Goal: Check status: Check status

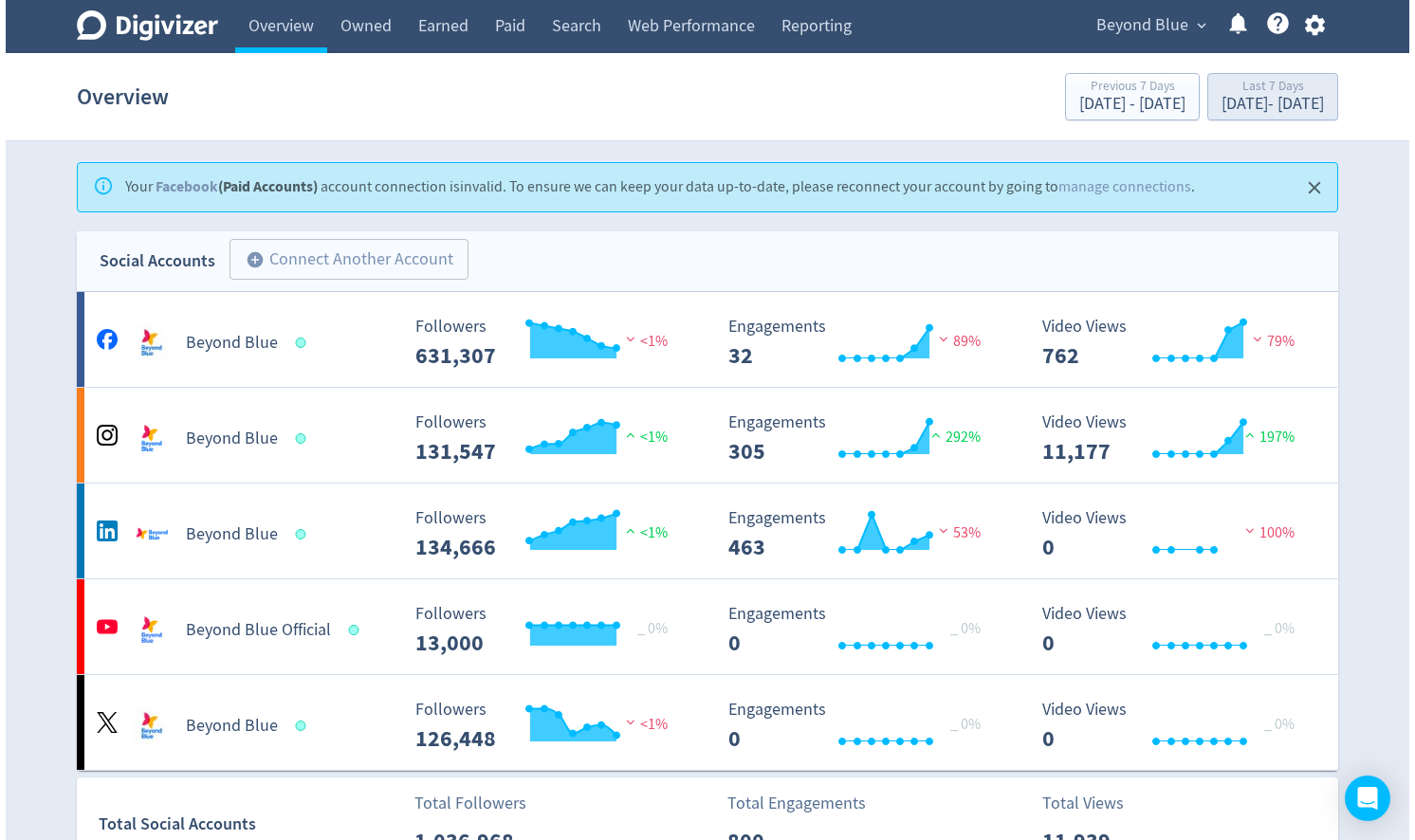
scroll to position [3179, 0]
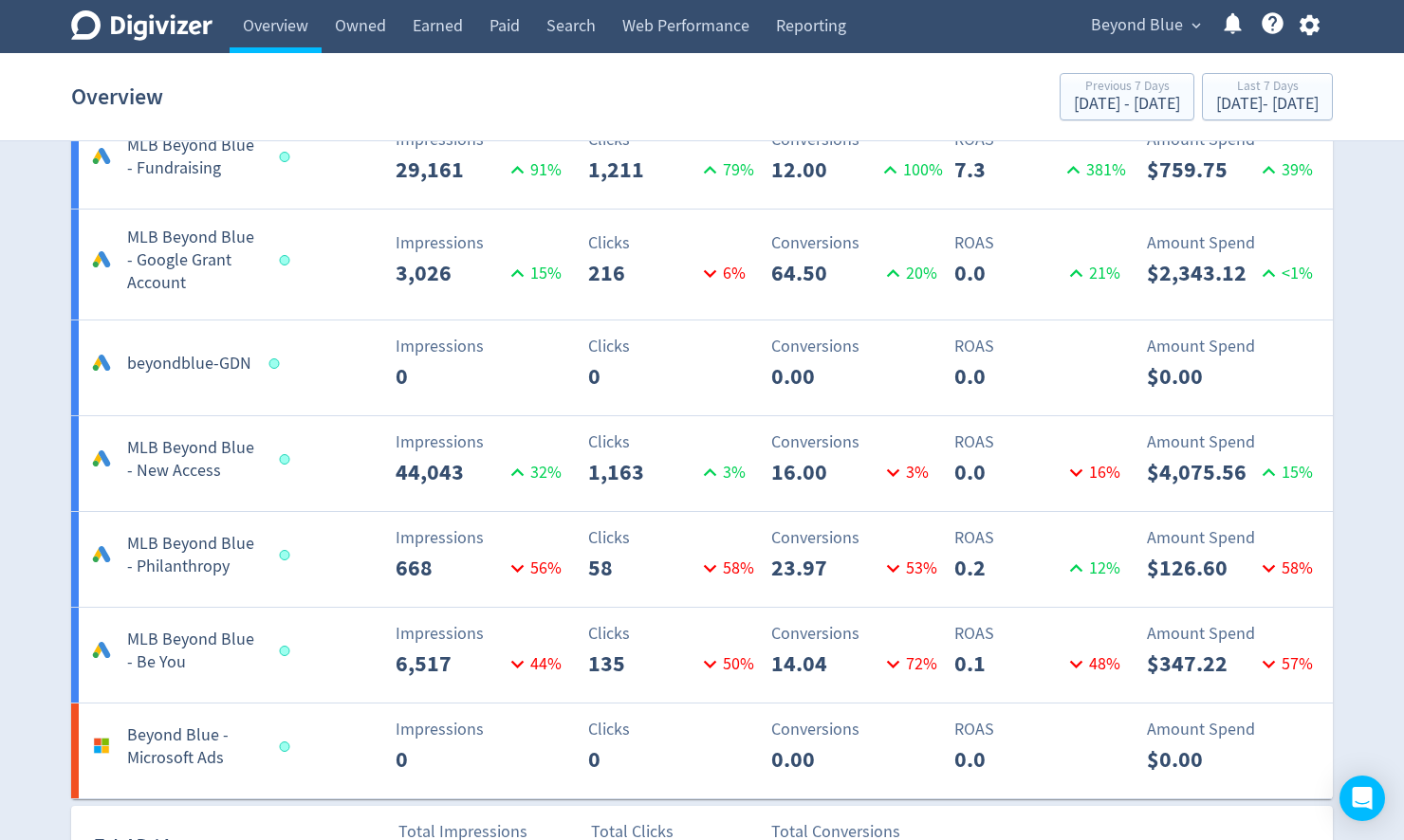
click at [1183, 22] on button "Beyond Blue expand_more" at bounding box center [1145, 26] width 122 height 31
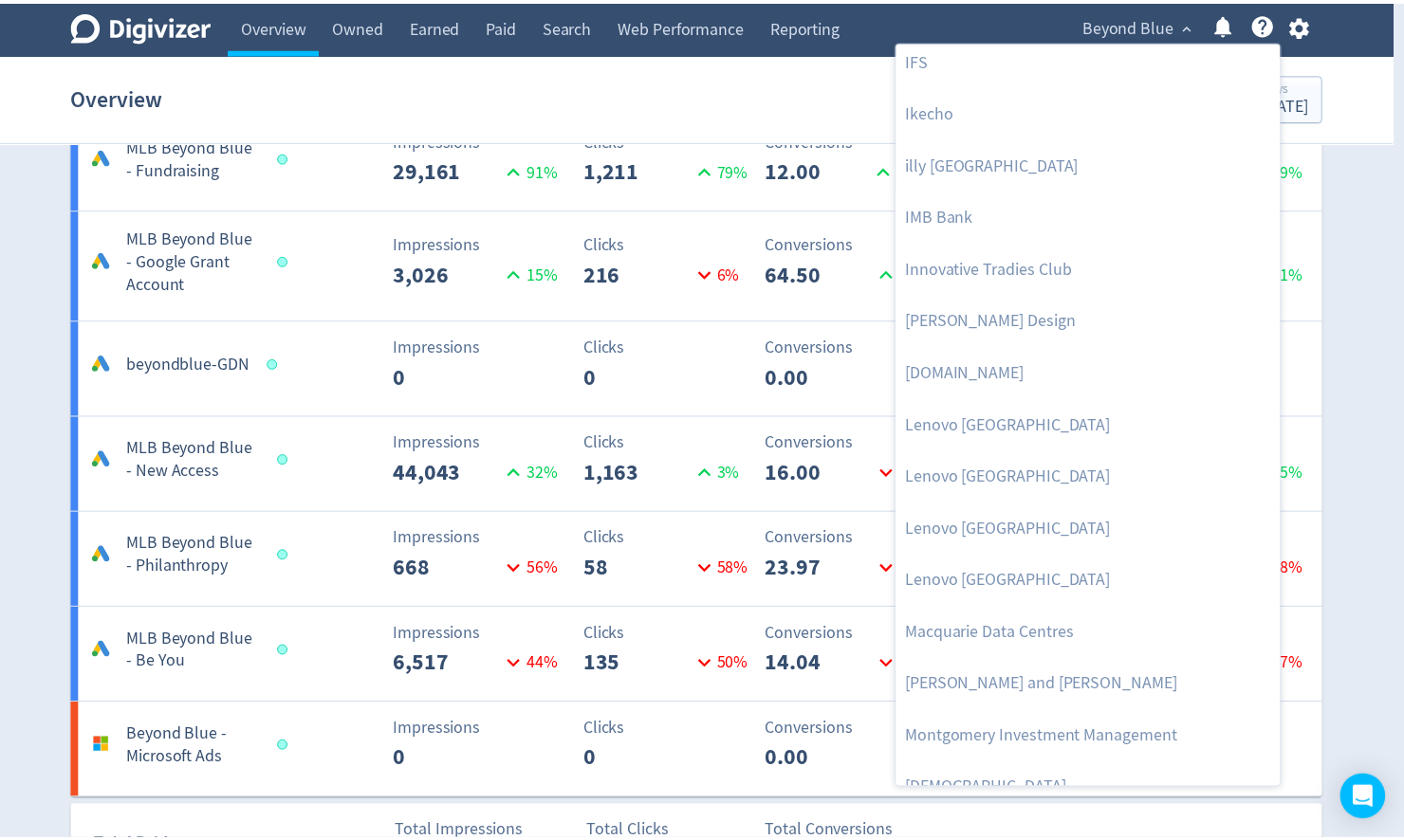
scroll to position [1911, 0]
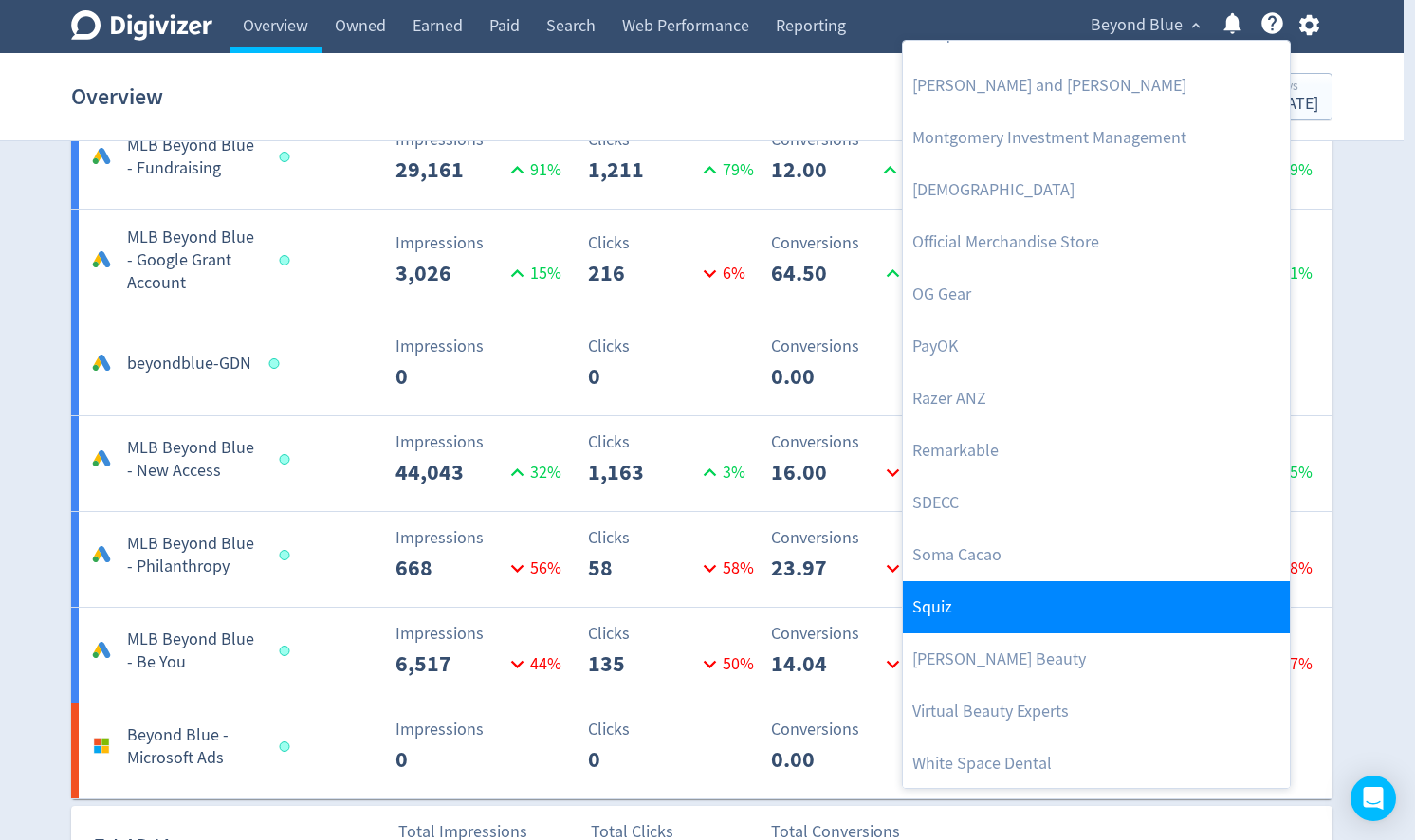
click at [970, 612] on link "Squiz" at bounding box center [1096, 607] width 387 height 52
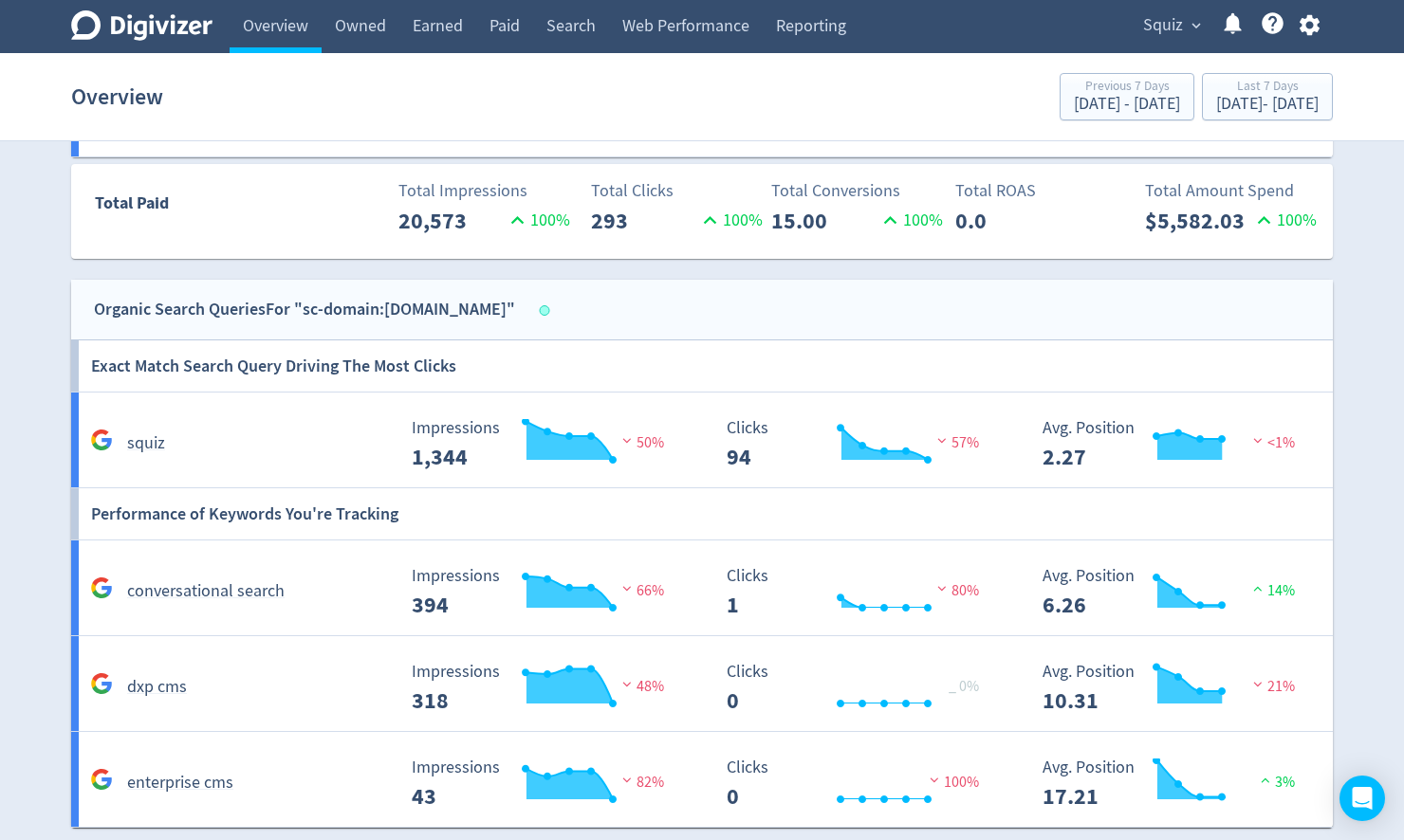
scroll to position [683, 0]
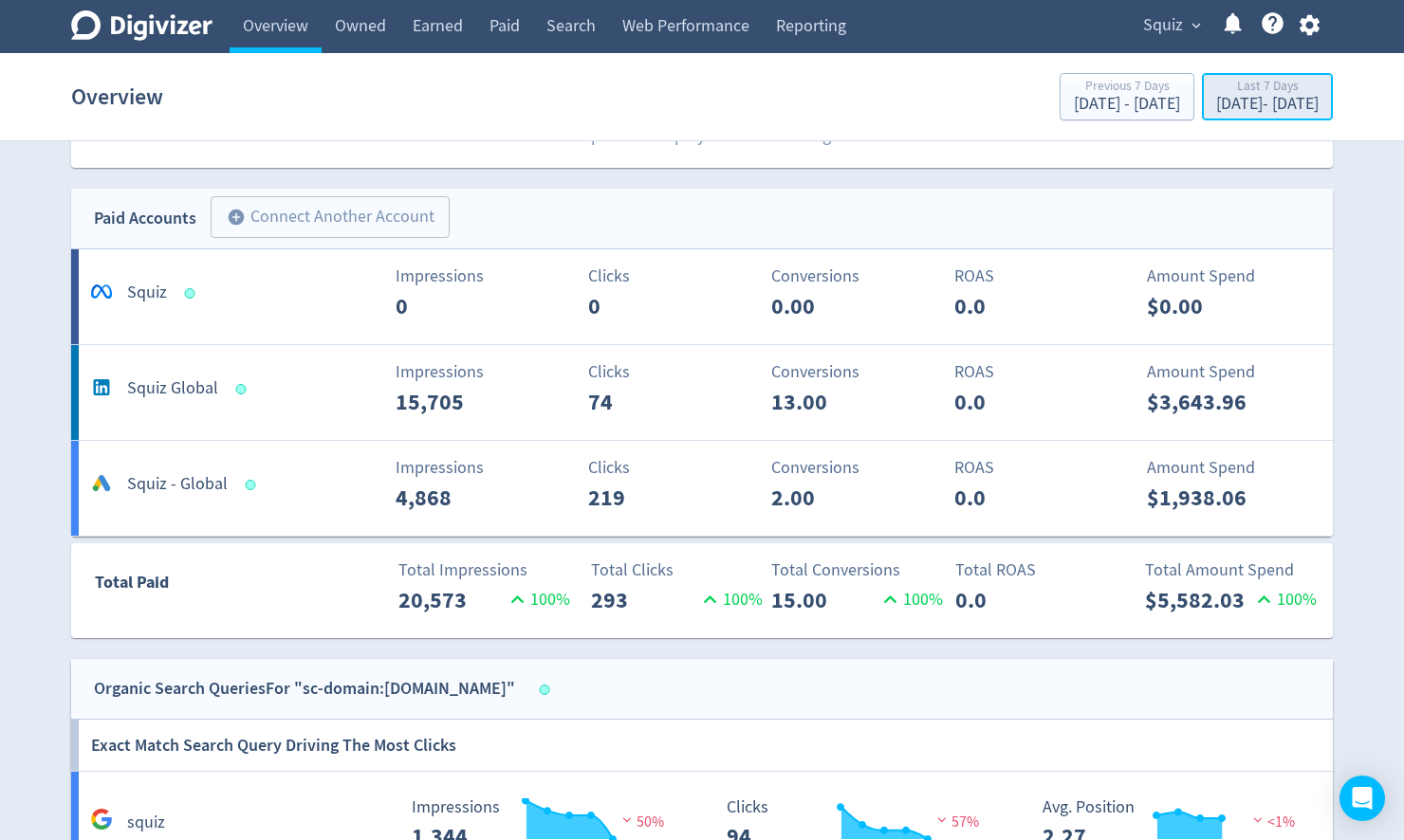
click at [1229, 115] on div "Last 7 Days [DATE] - [DATE]" at bounding box center [1267, 98] width 120 height 39
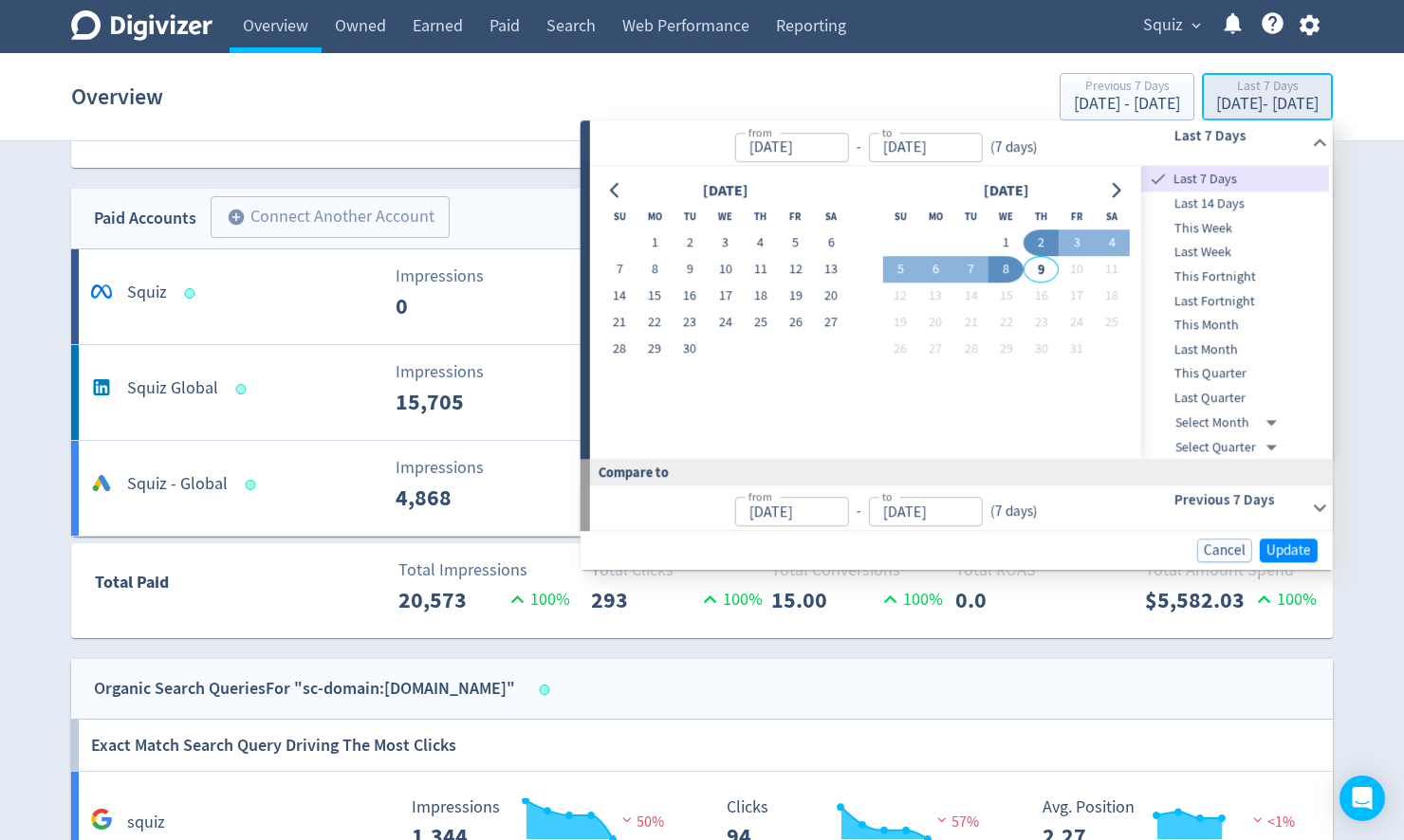
type input "[DATE]"
click at [790, 295] on button "19" at bounding box center [795, 296] width 35 height 27
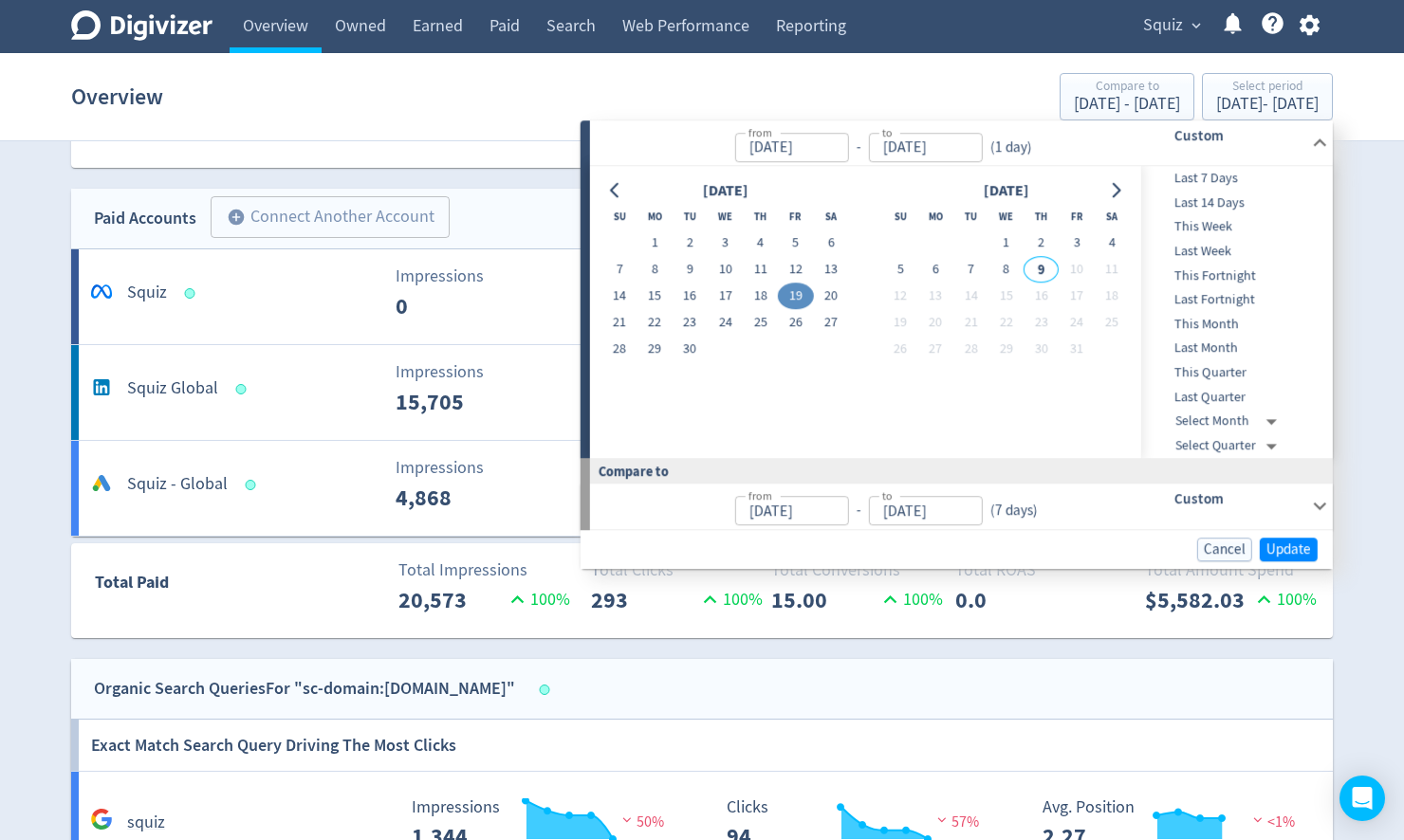
type input "[DATE]"
click at [1012, 270] on button "8" at bounding box center [1006, 270] width 35 height 27
type input "[DATE]"
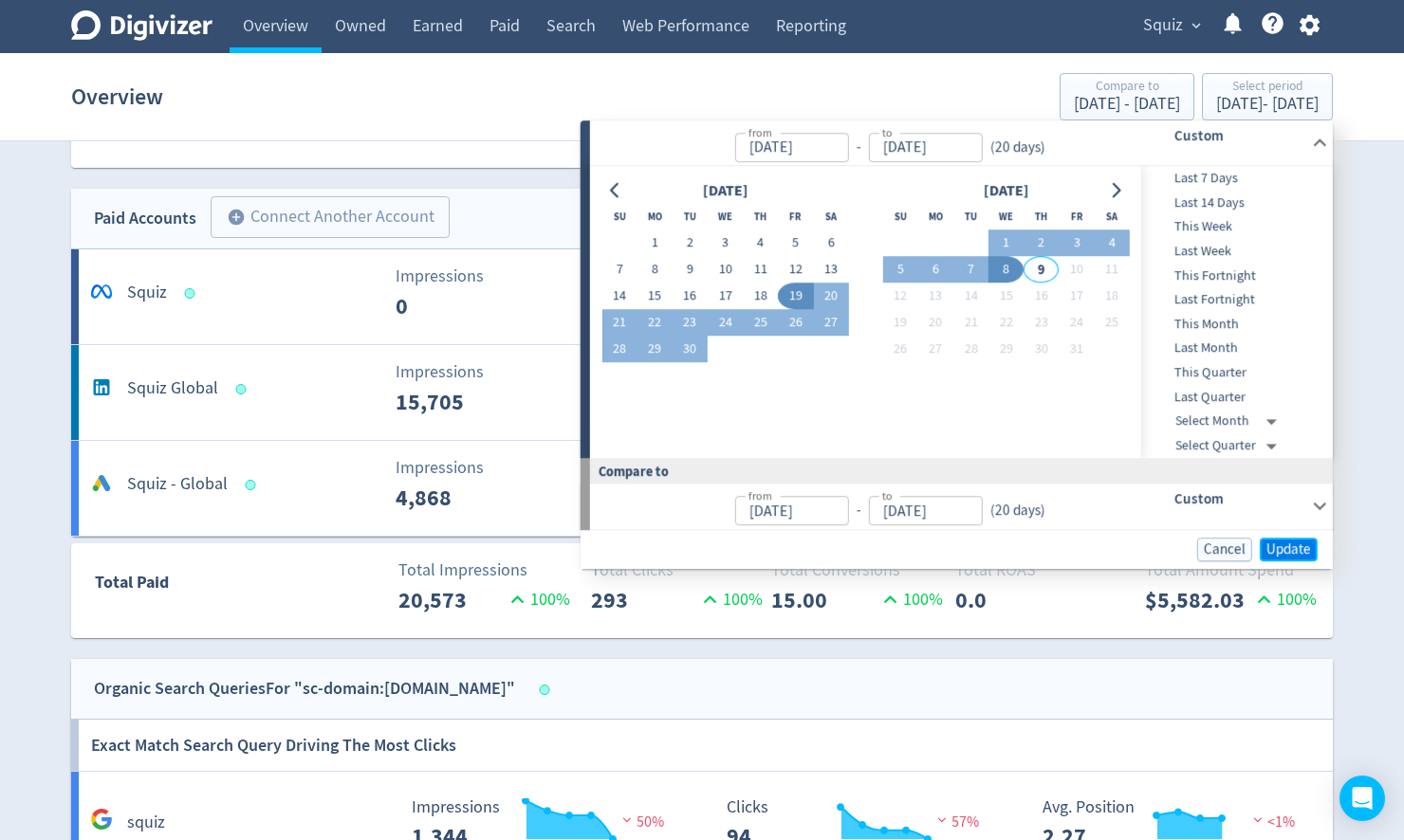
click at [1275, 548] on span "Update" at bounding box center [1288, 549] width 44 height 14
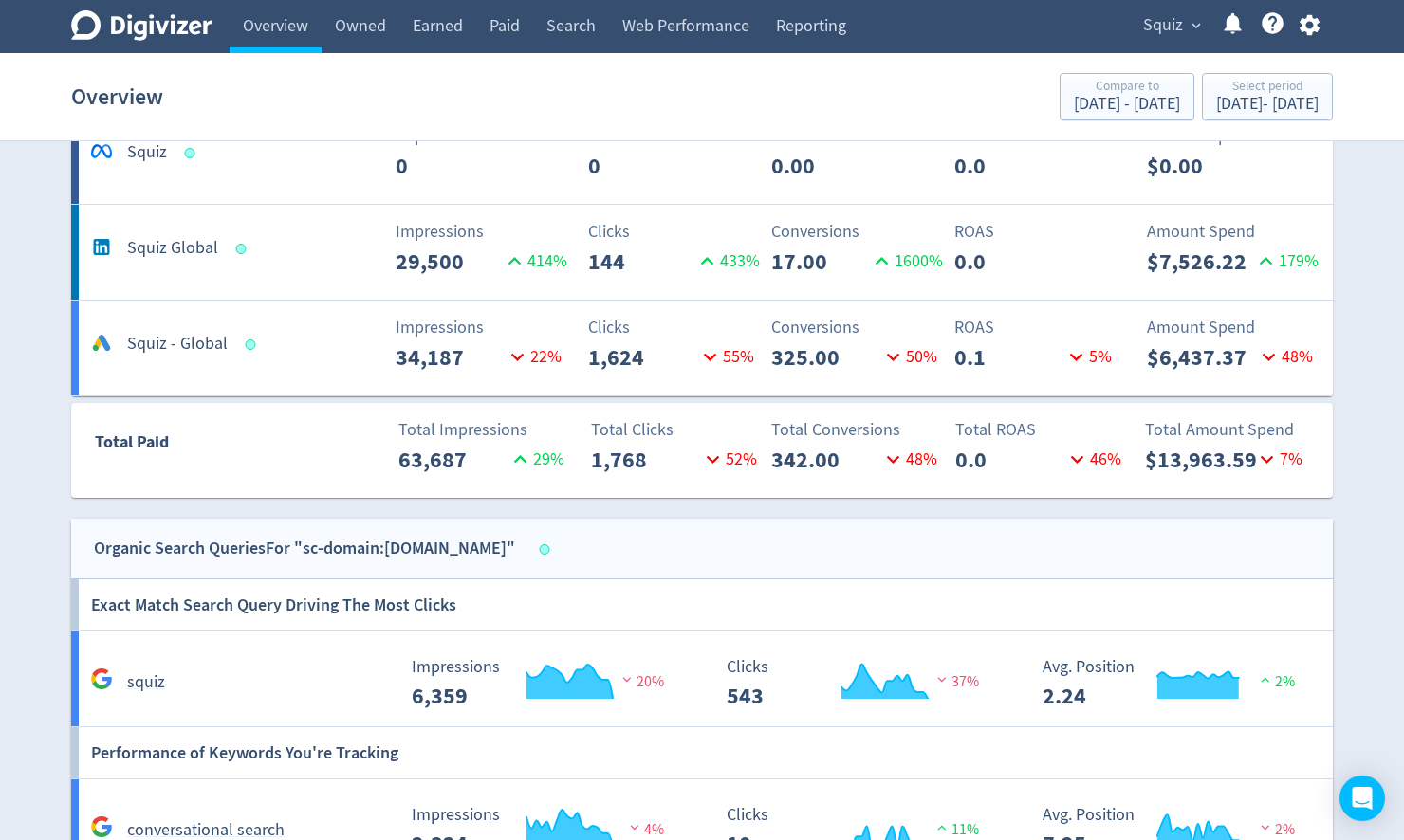
scroll to position [675, 0]
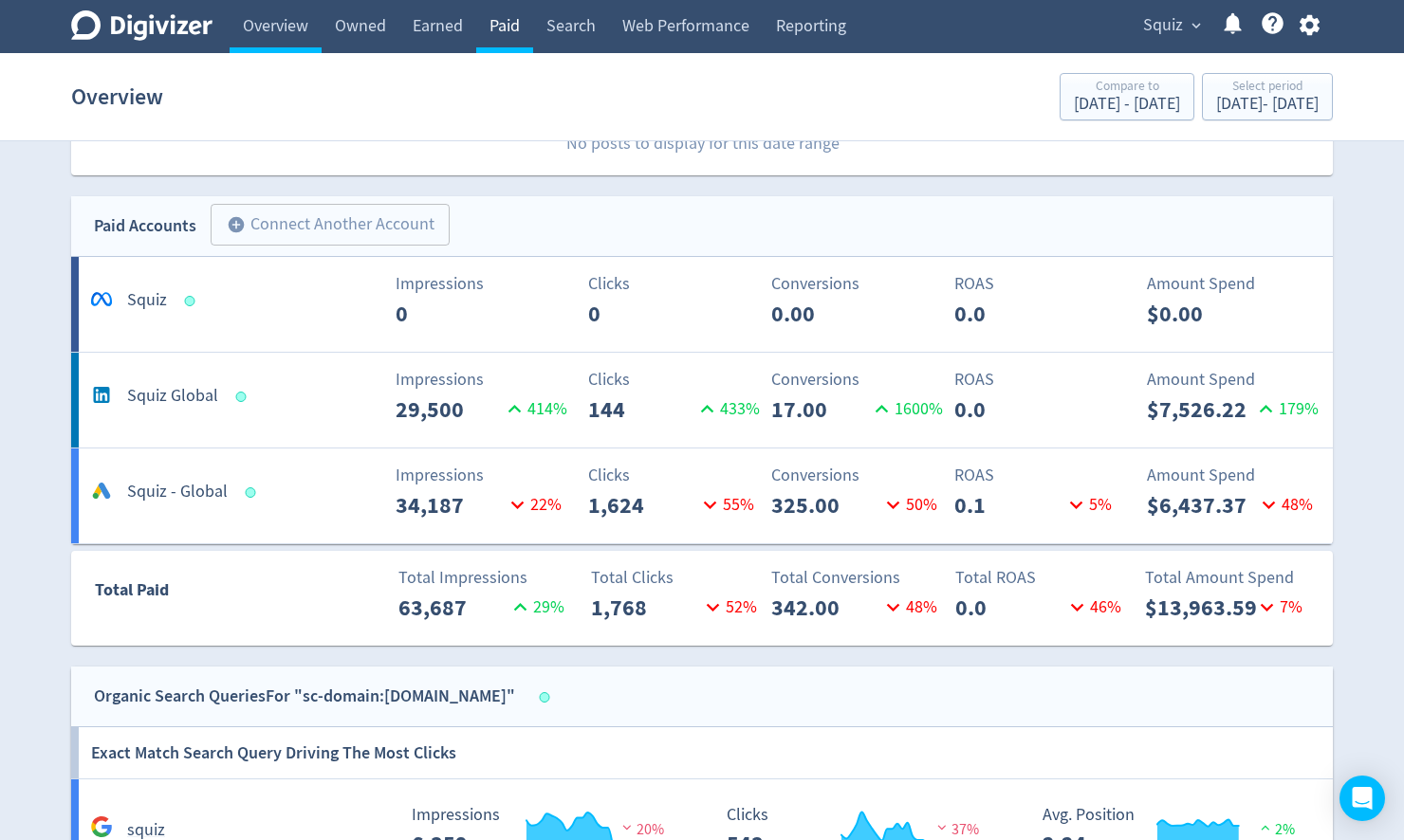
click at [511, 28] on link "Paid" at bounding box center [505, 27] width 57 height 53
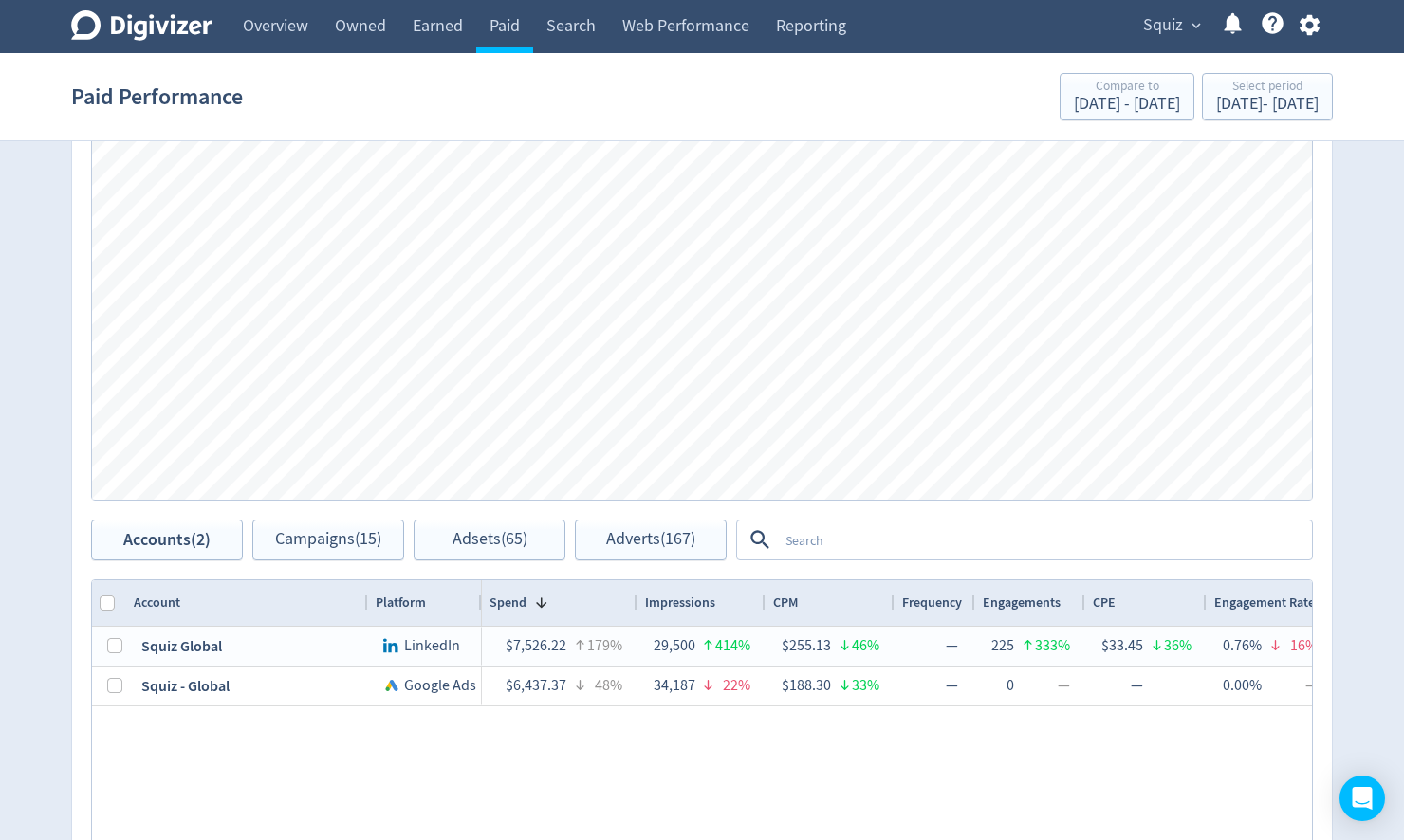
scroll to position [531, 0]
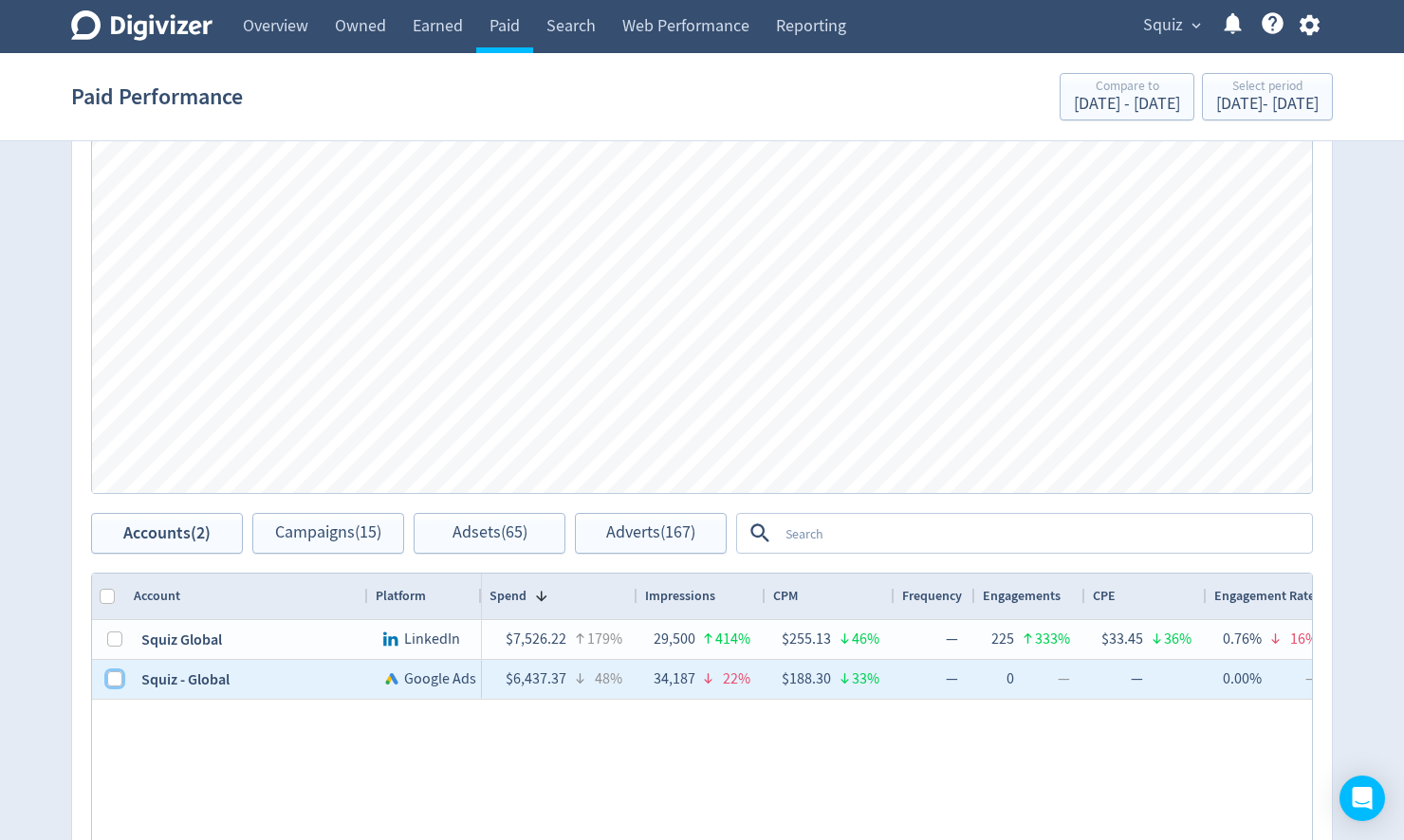
click at [114, 682] on input "Press Space to toggle row selection (unchecked)" at bounding box center [114, 678] width 15 height 15
checkbox input "true"
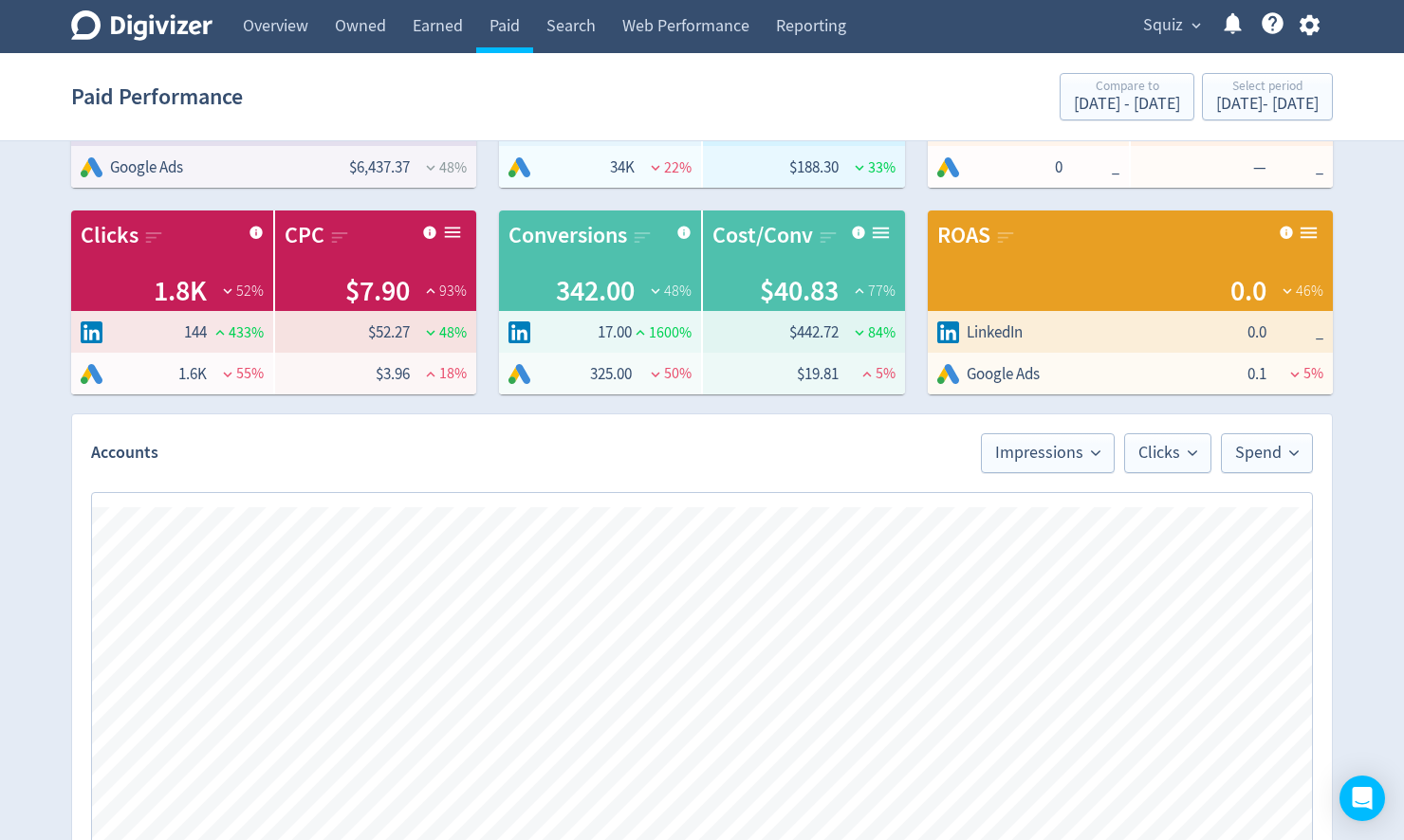
scroll to position [76, 0]
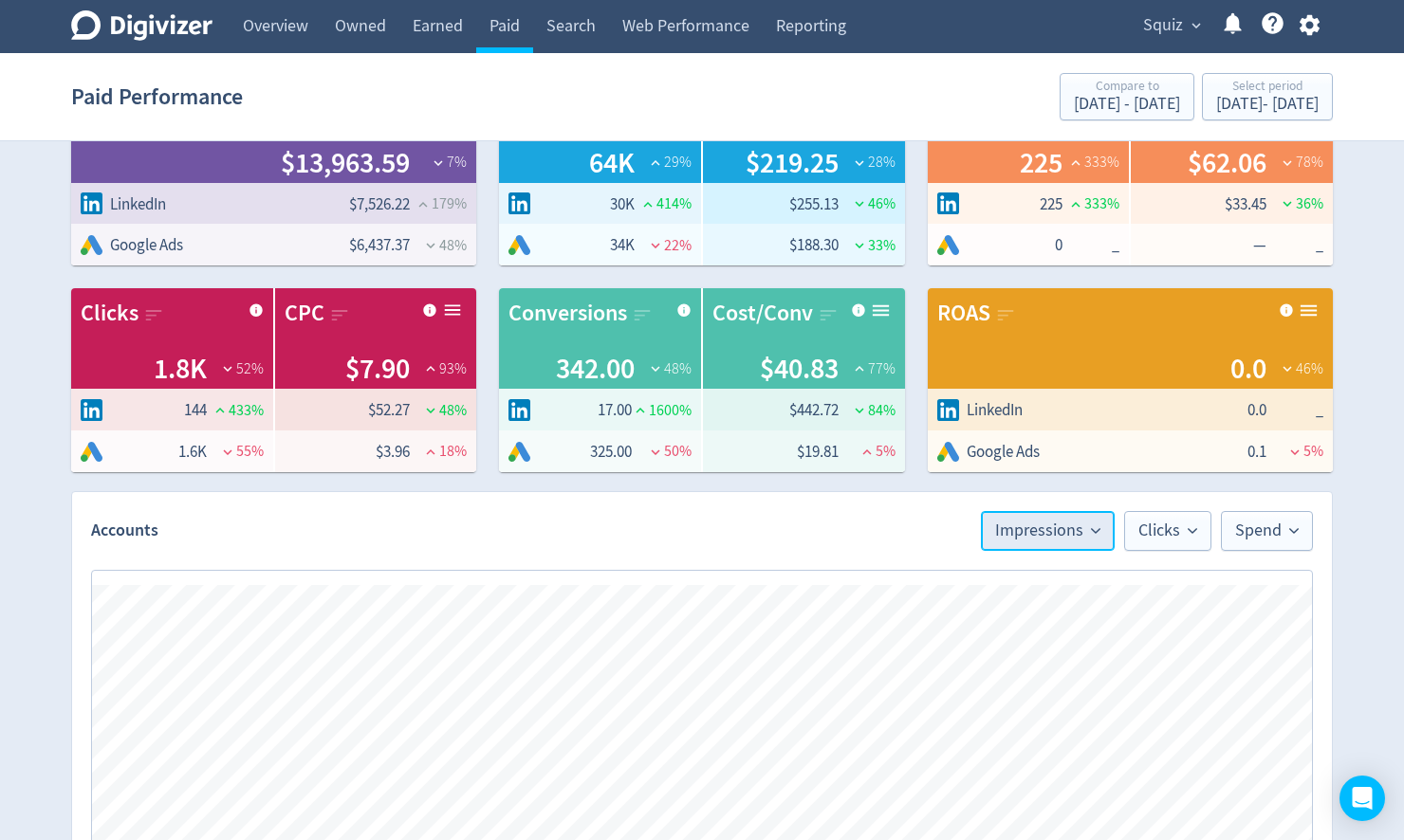
click at [1070, 539] on span "Impressions" at bounding box center [1047, 531] width 105 height 17
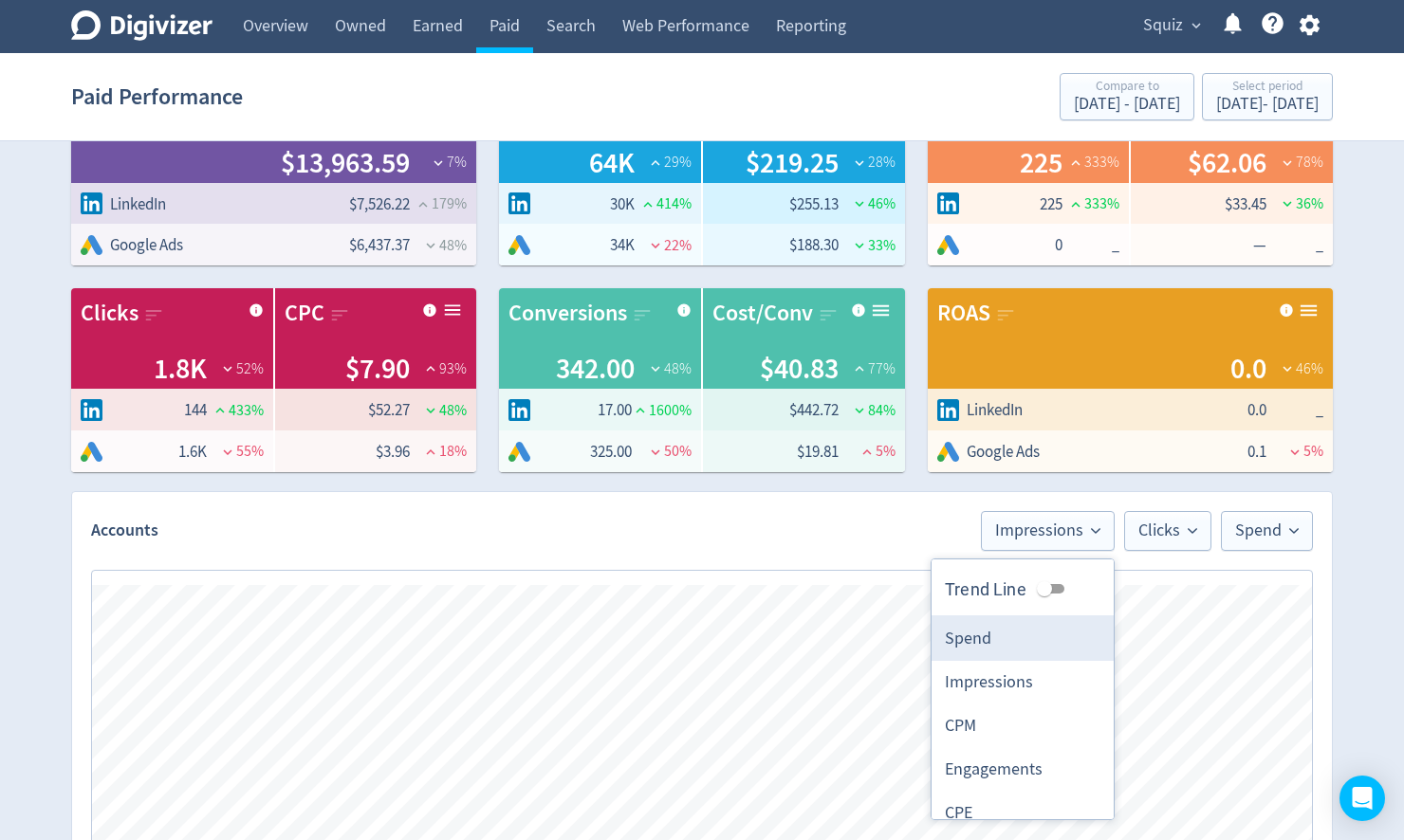
click at [1012, 635] on li "Spend" at bounding box center [1022, 639] width 182 height 43
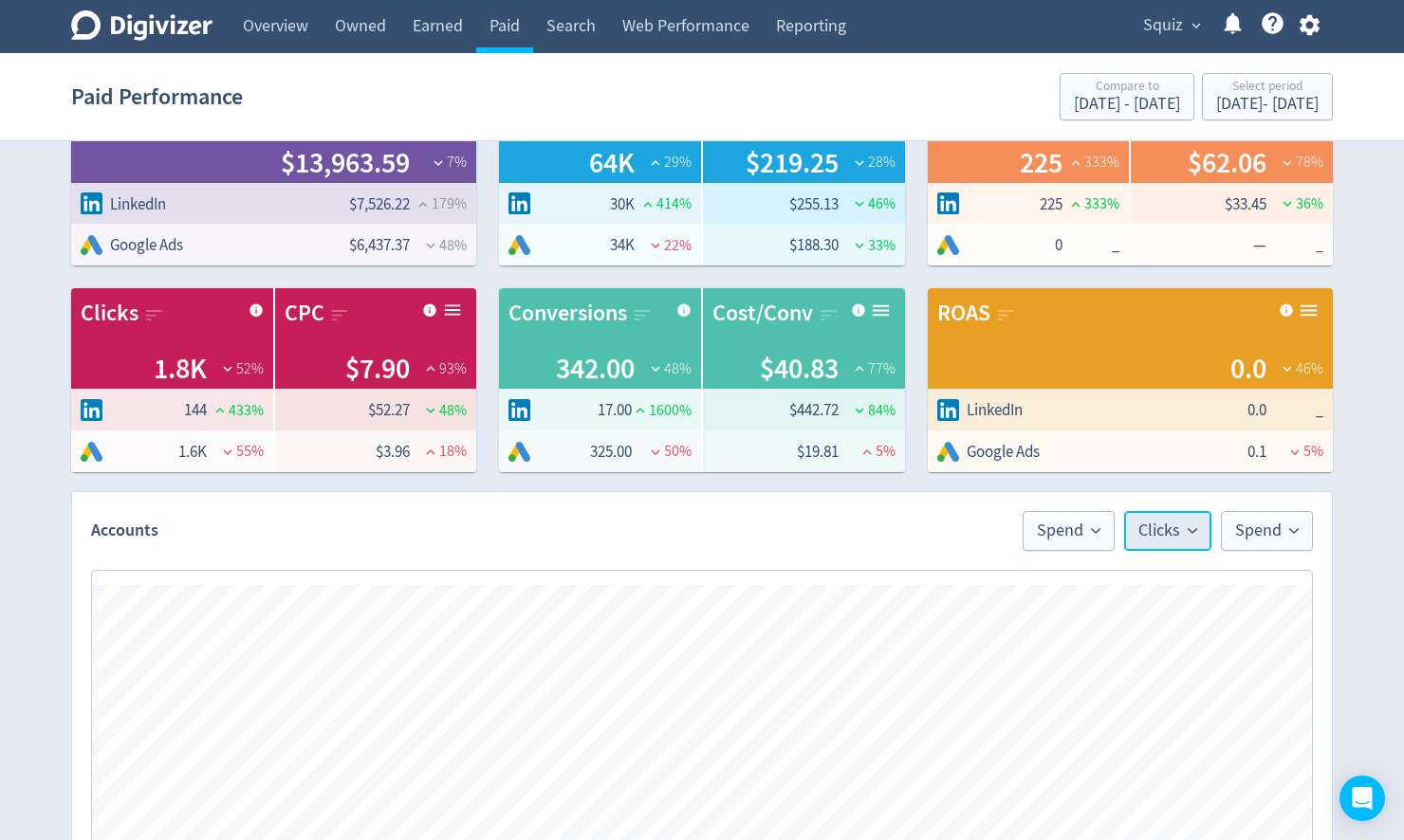
click at [1167, 537] on span "Clicks" at bounding box center [1167, 531] width 58 height 17
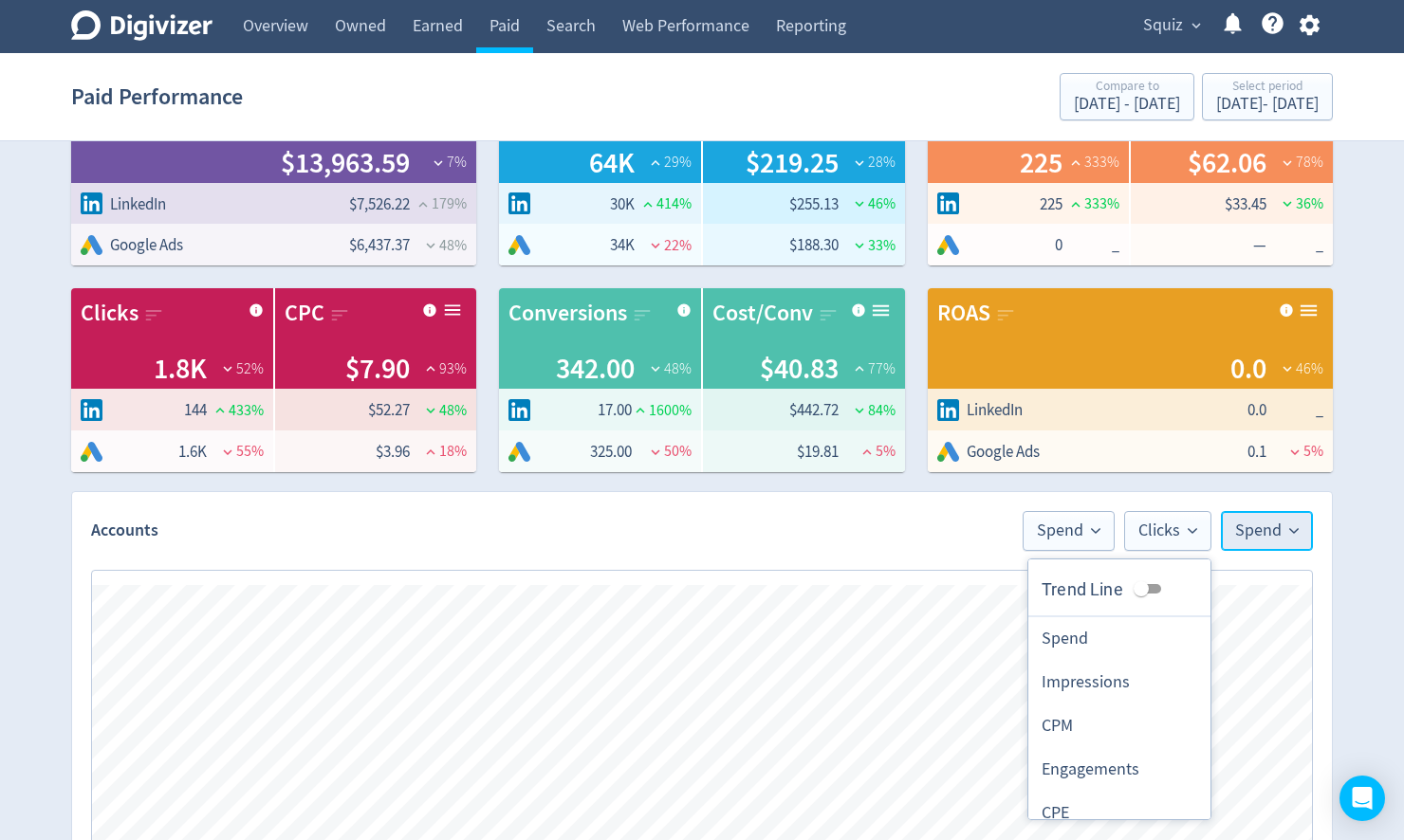
click at [1272, 540] on span "Spend" at bounding box center [1267, 531] width 63 height 17
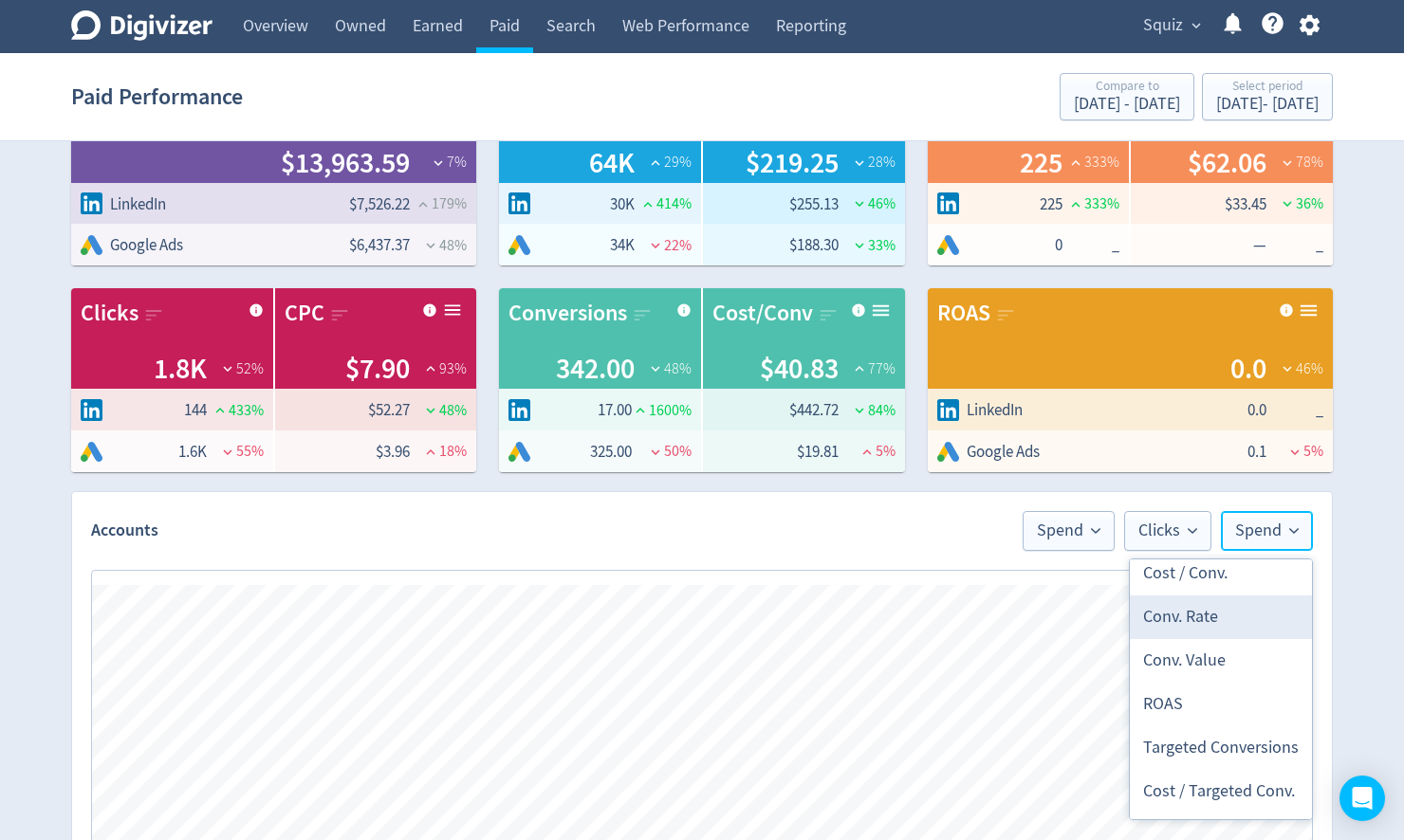
scroll to position [683, 0]
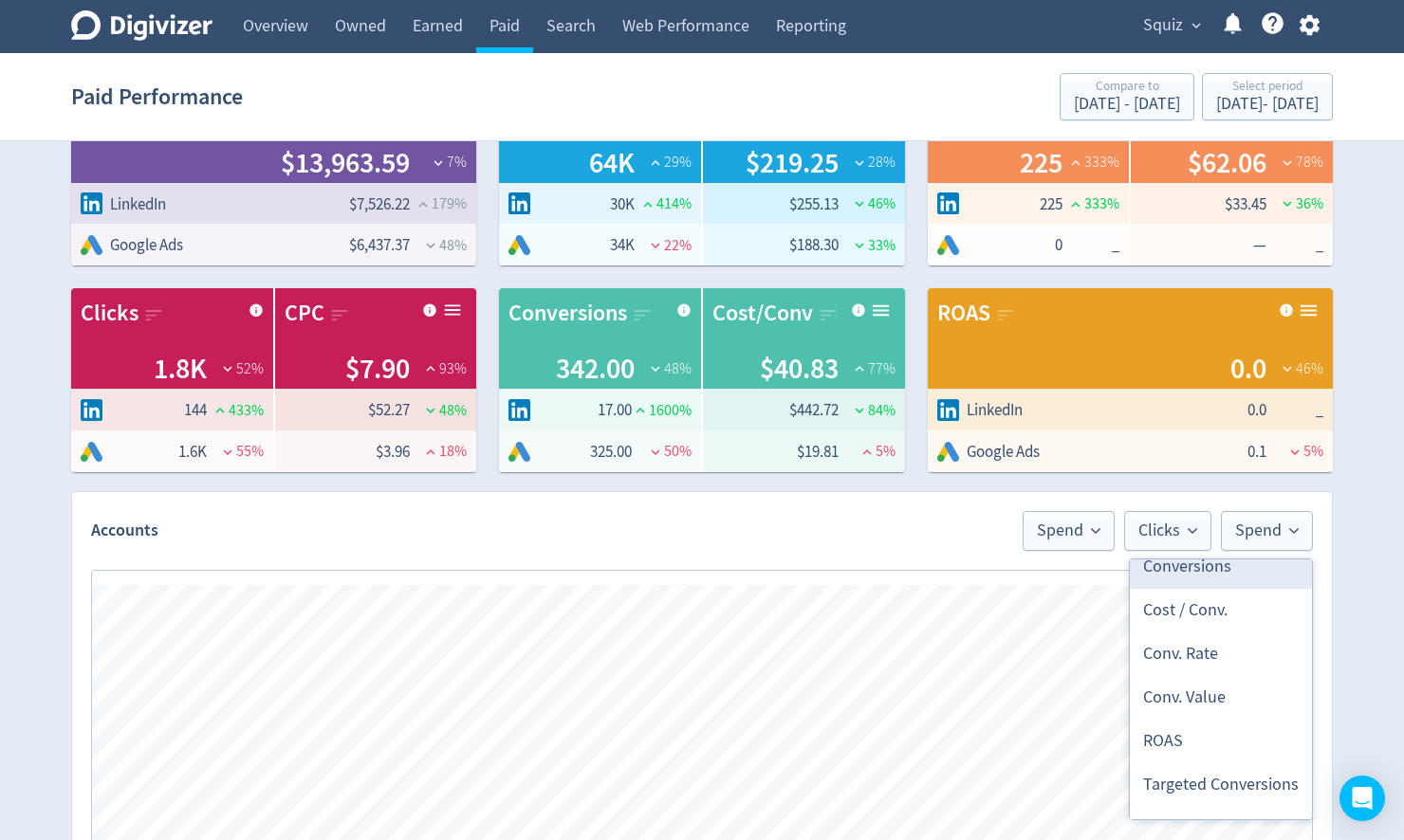
click at [1211, 576] on li "Conversions" at bounding box center [1221, 567] width 182 height 43
checkbox input "false"
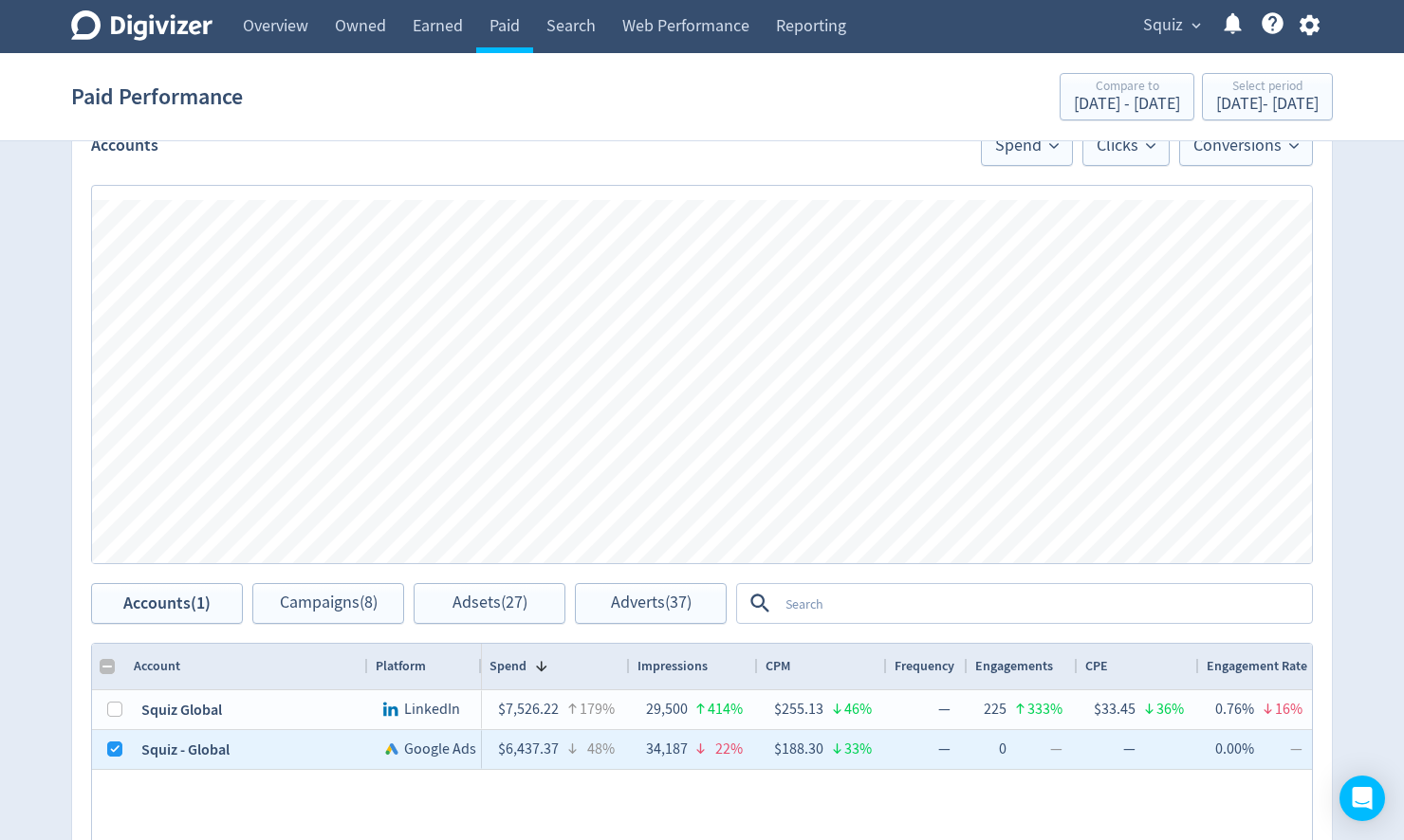
scroll to position [456, 0]
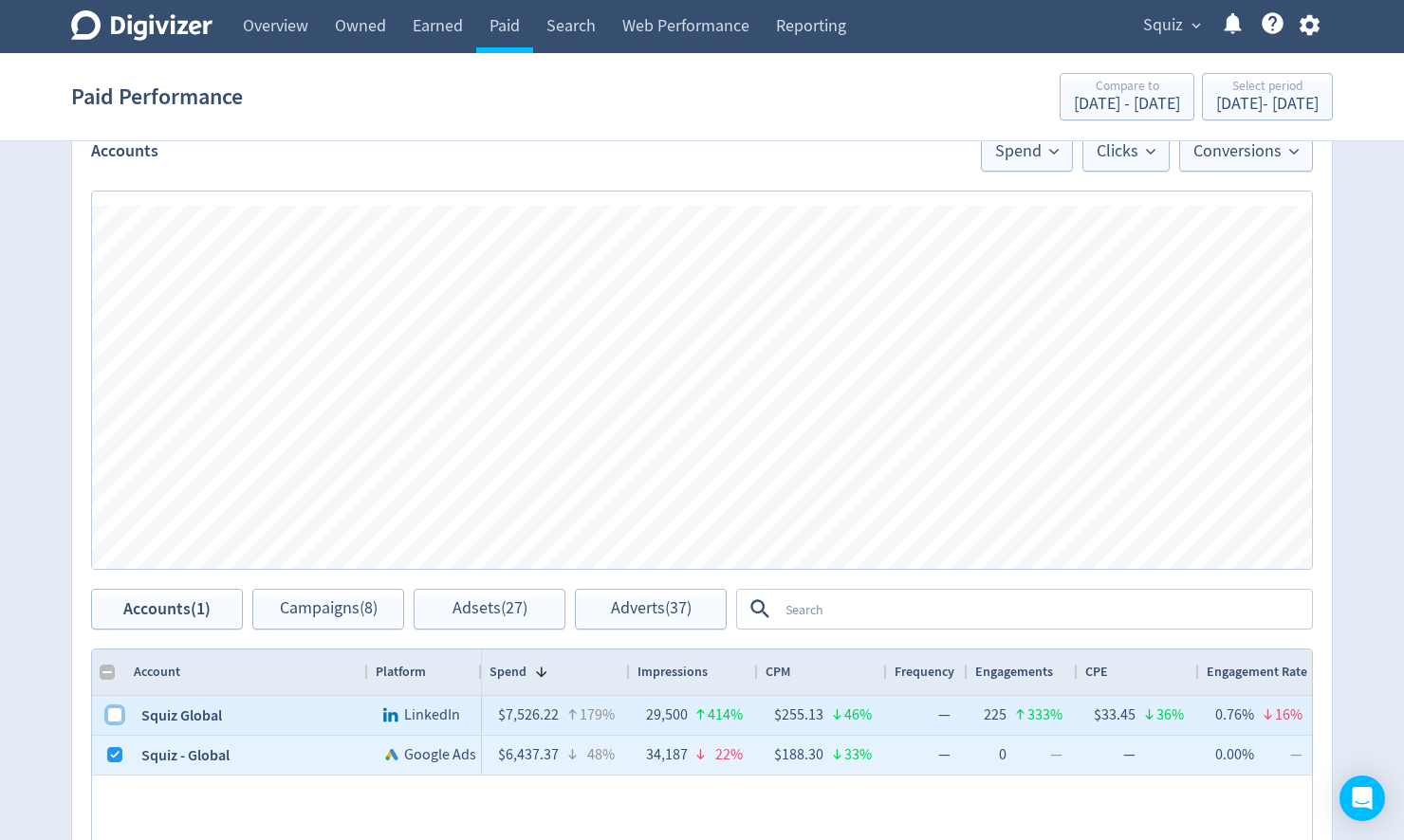
click at [107, 718] on input "Press Space to toggle row selection (unchecked)" at bounding box center [114, 714] width 15 height 15
checkbox input "true"
click at [110, 751] on input "Press Space to toggle row selection (checked)" at bounding box center [114, 754] width 15 height 15
checkbox input "false"
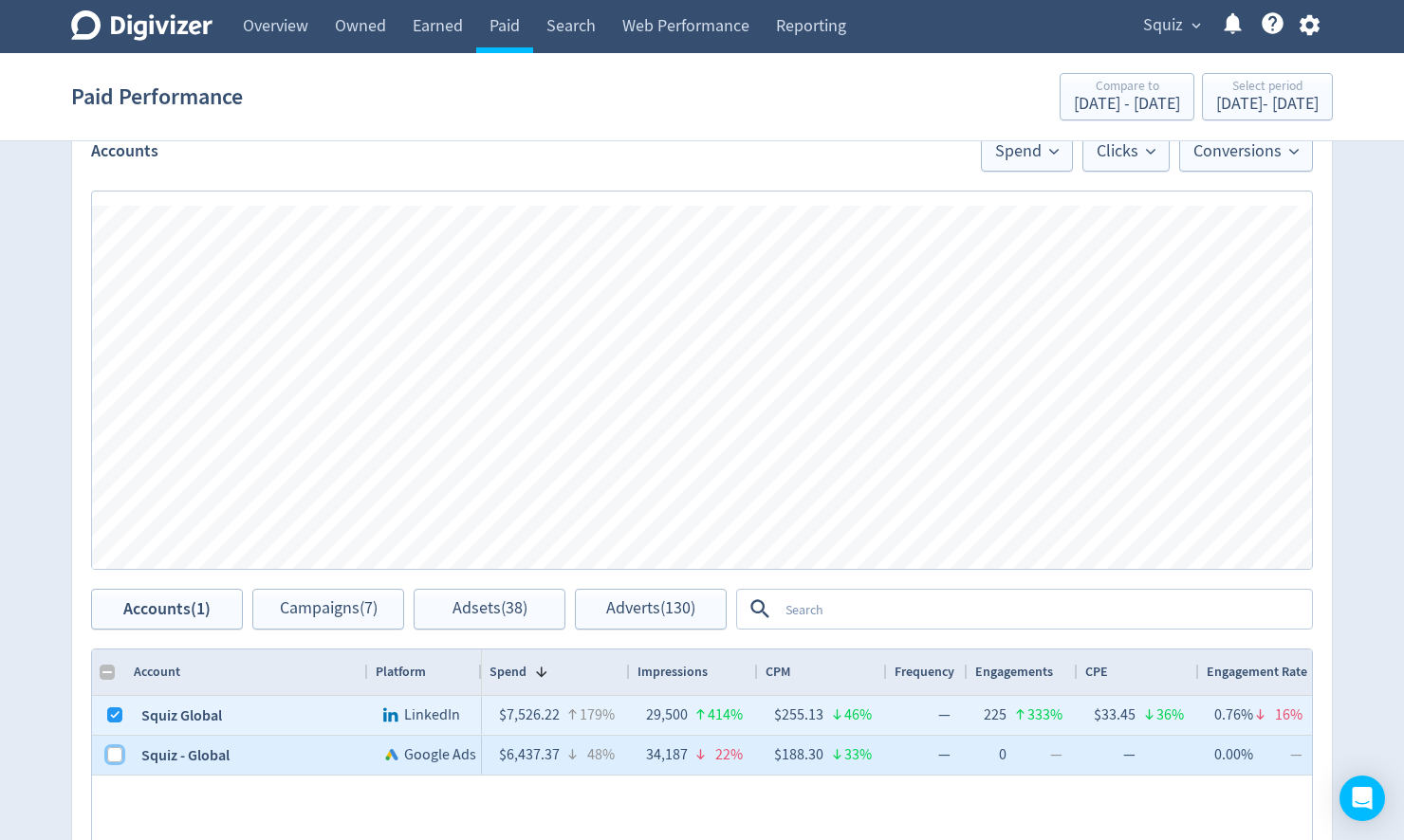
checkbox input "false"
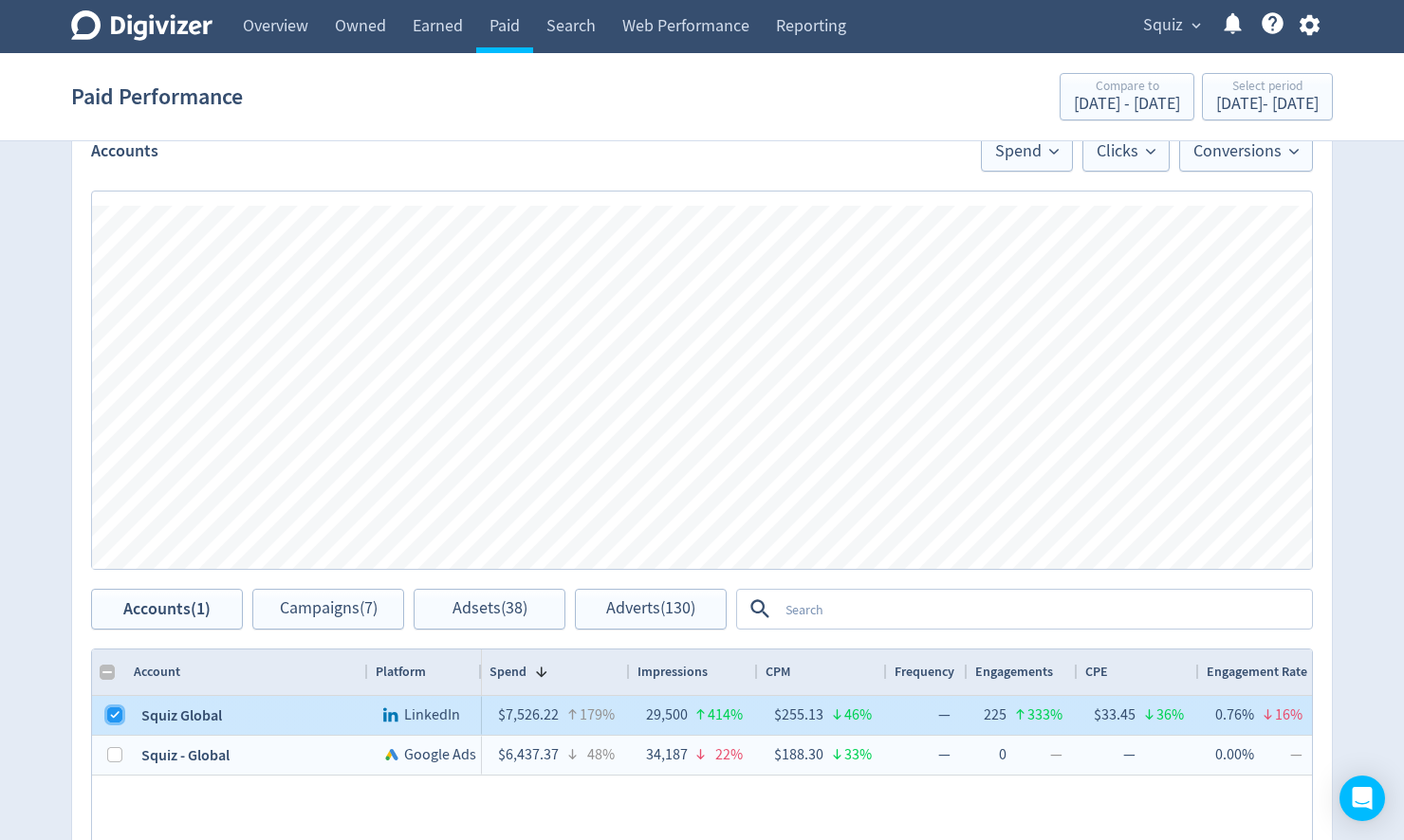
click at [118, 720] on input "Press Space to toggle row selection (checked)" at bounding box center [114, 714] width 15 height 15
checkbox input "false"
click at [113, 747] on input "Press Space to toggle row selection (unchecked)" at bounding box center [114, 754] width 15 height 15
checkbox input "true"
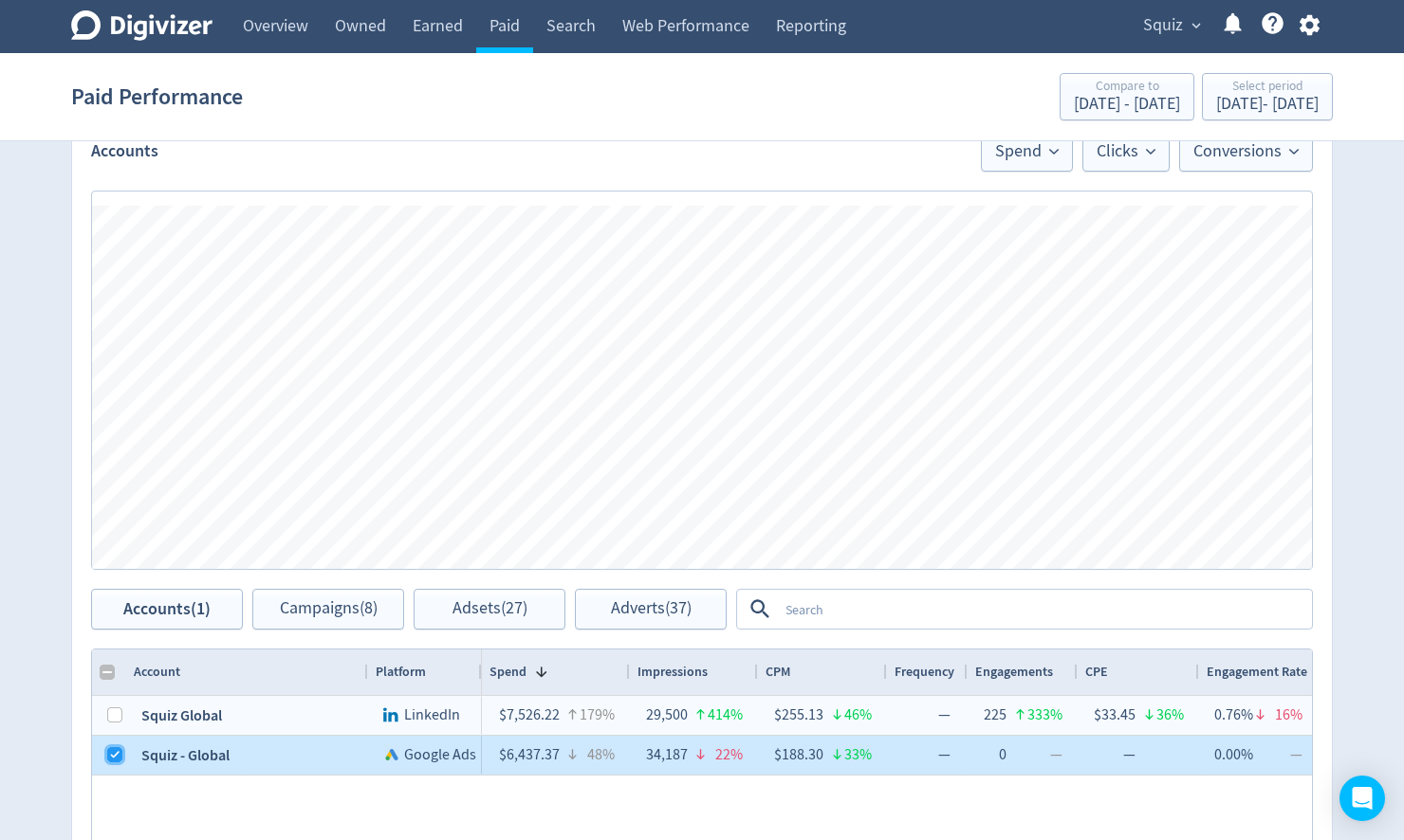
checkbox input "false"
